Goal: Task Accomplishment & Management: Manage account settings

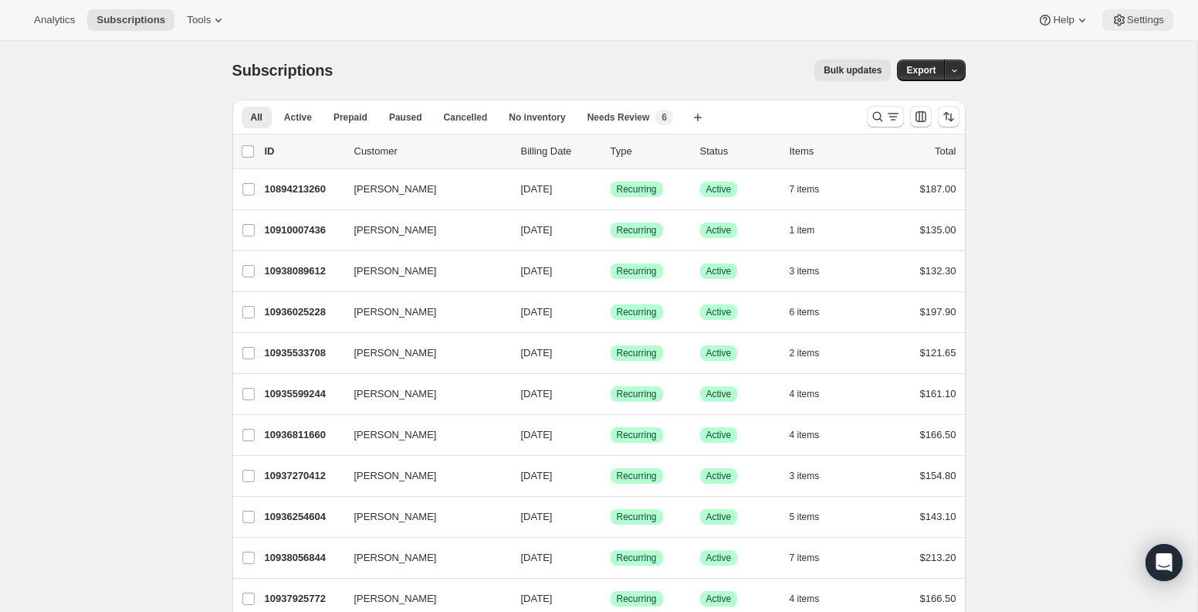
click at [1116, 25] on icon at bounding box center [1119, 19] width 15 height 15
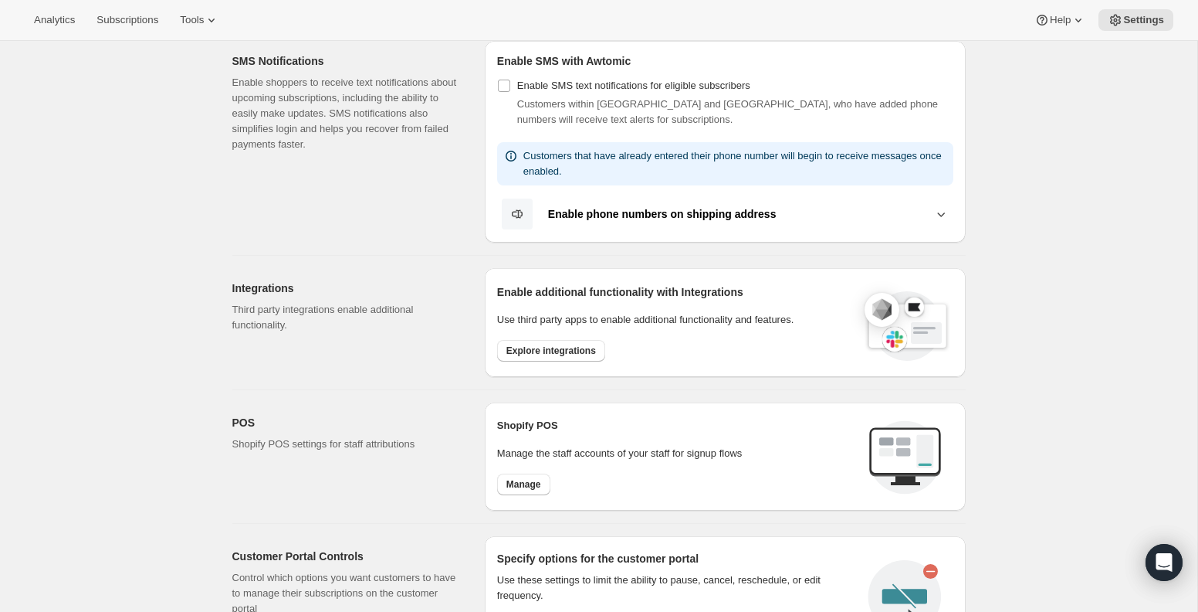
scroll to position [354, 0]
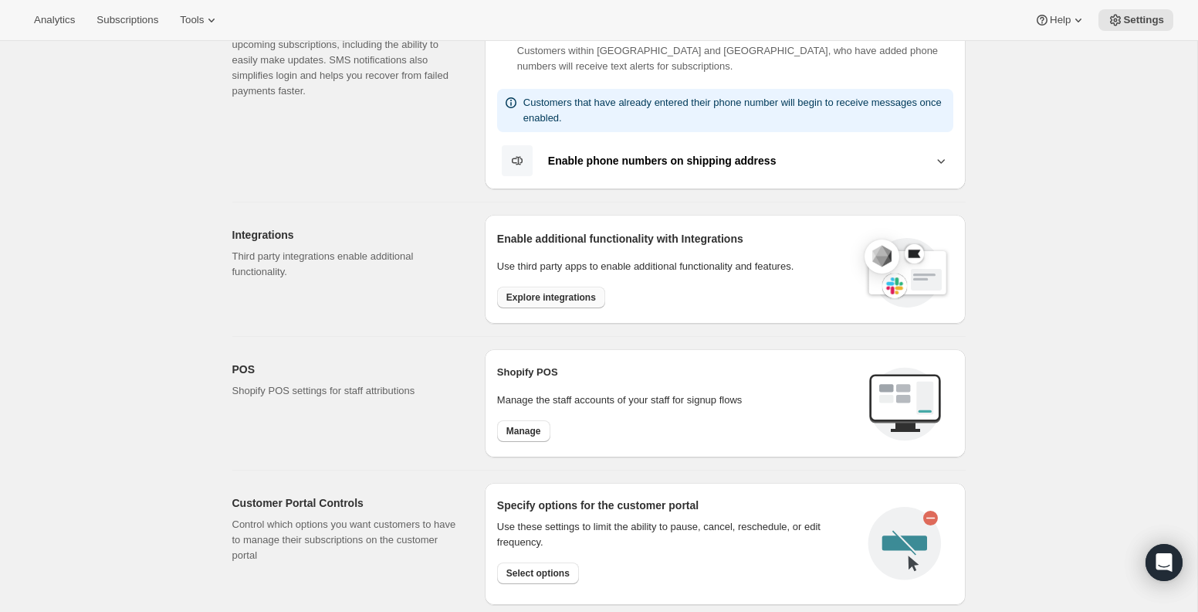
click at [527, 298] on span "Explore integrations" at bounding box center [552, 297] width 90 height 12
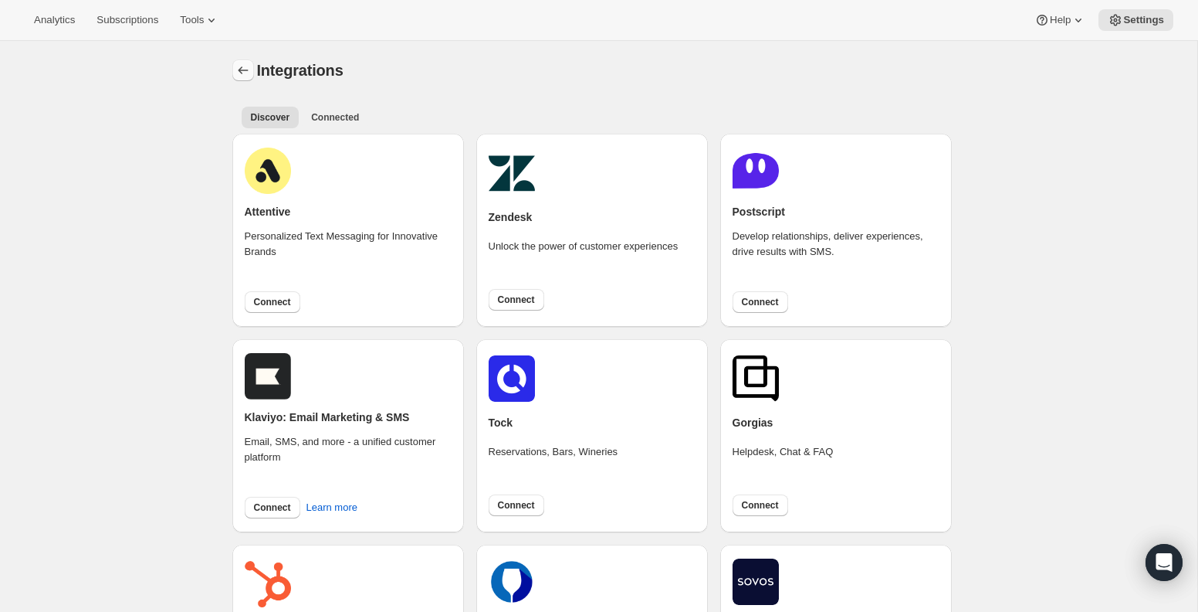
click at [242, 70] on icon "Settings" at bounding box center [243, 70] width 15 height 15
